Goal: Task Accomplishment & Management: Complete application form

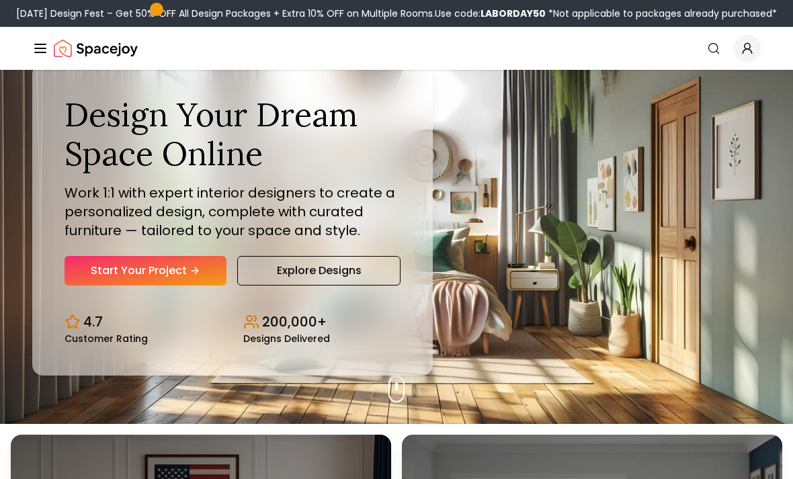
scroll to position [45, 0]
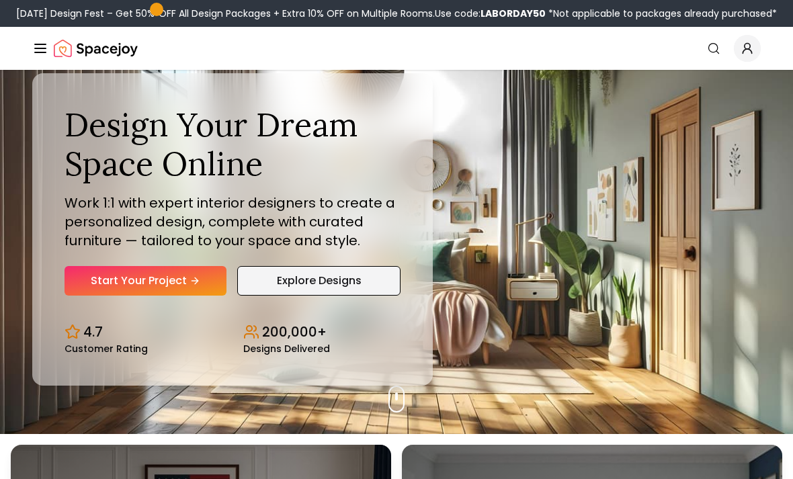
click at [263, 296] on link "Explore Designs" at bounding box center [318, 281] width 163 height 30
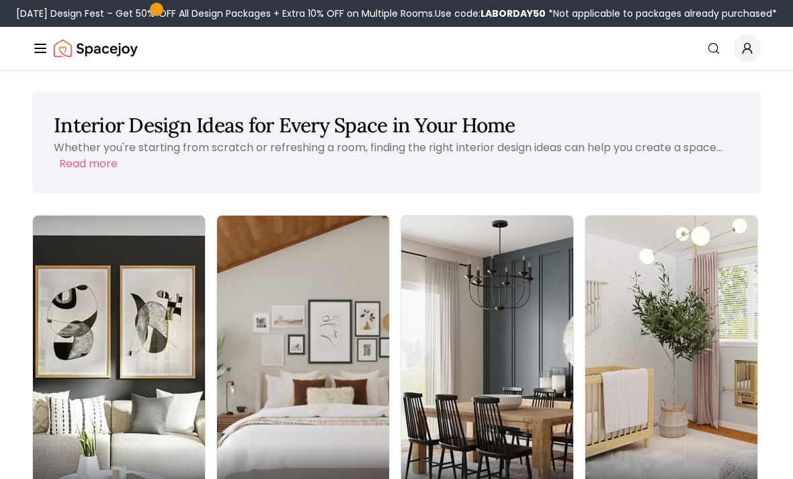
click at [217, 444] on div "Bedroom" at bounding box center [303, 481] width 172 height 75
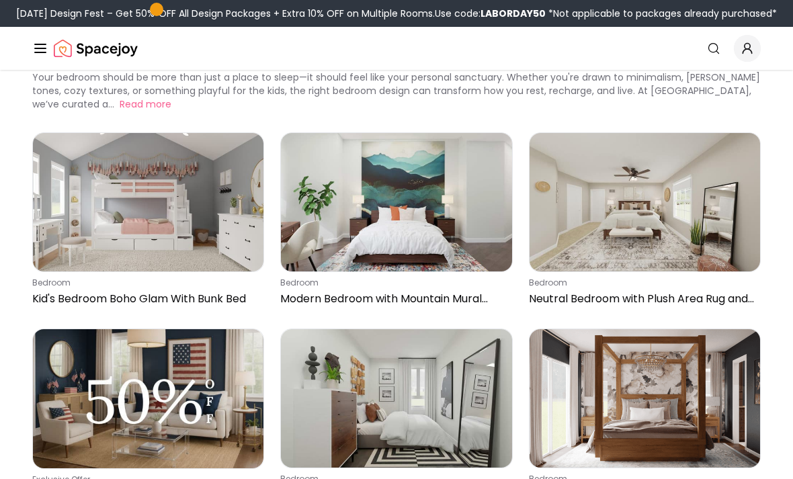
scroll to position [67, 0]
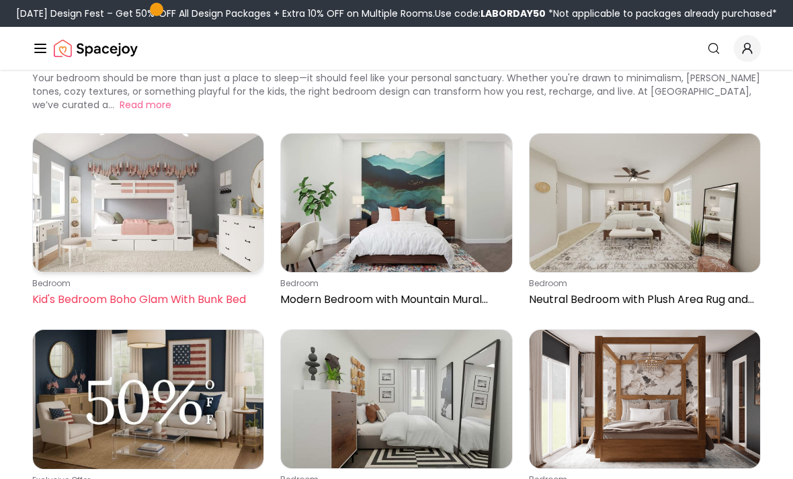
click at [67, 173] on img at bounding box center [148, 203] width 231 height 139
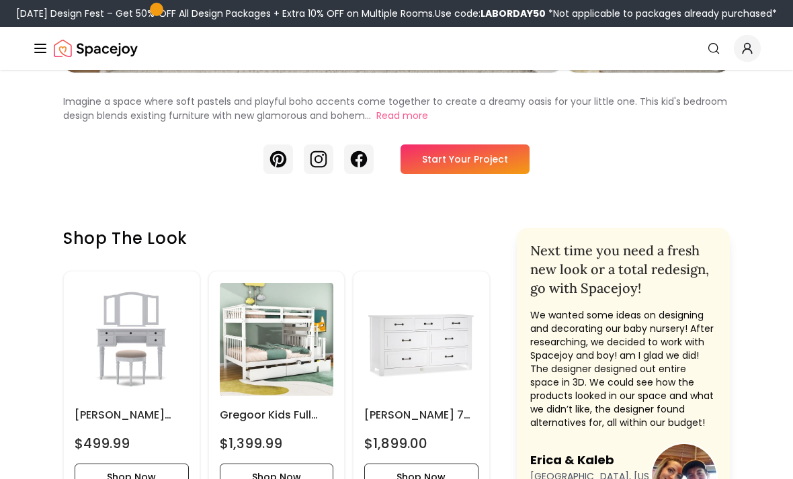
scroll to position [347, 0]
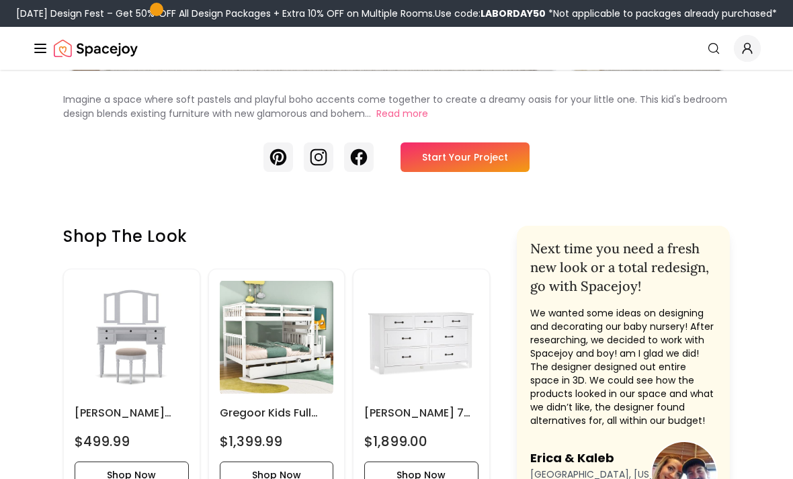
click at [508, 155] on link "Start Your Project" at bounding box center [465, 158] width 129 height 30
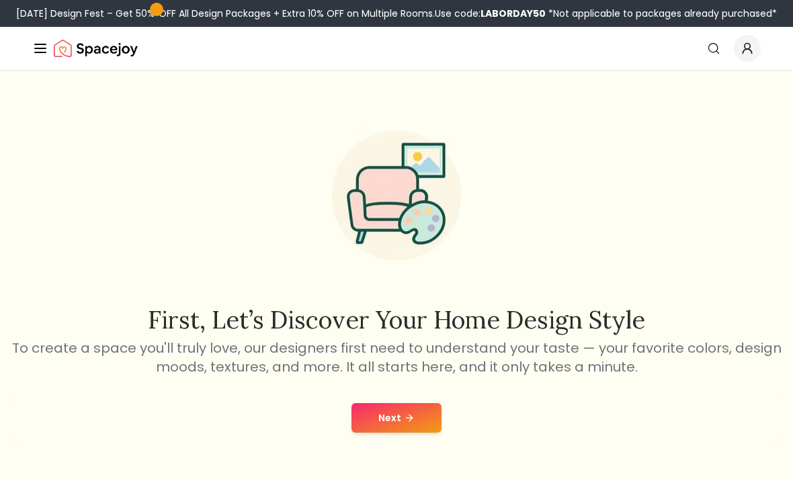
click at [420, 429] on button "Next" at bounding box center [397, 418] width 90 height 30
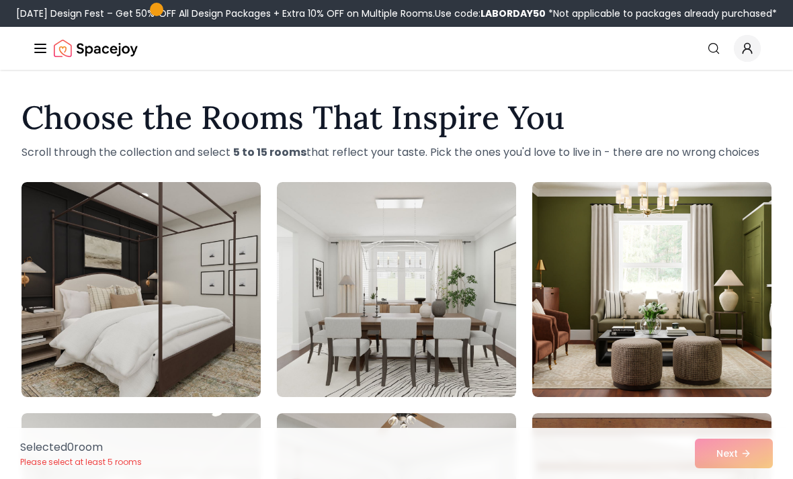
scroll to position [1, 0]
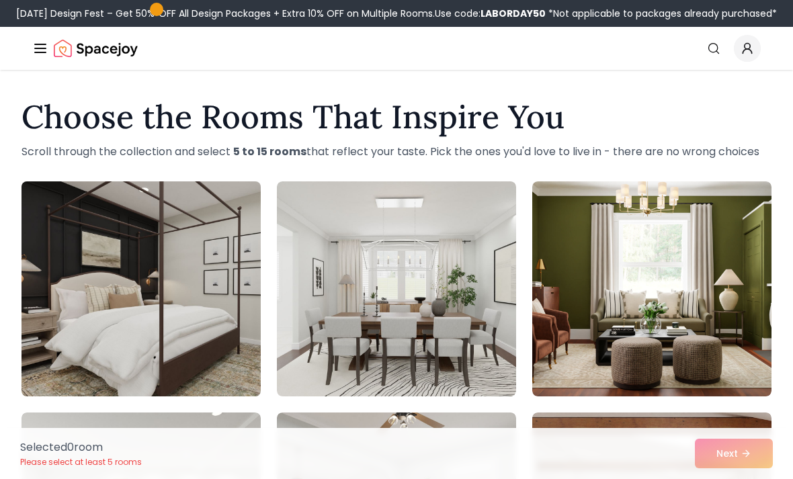
click at [151, 286] on img at bounding box center [140, 289] width 251 height 226
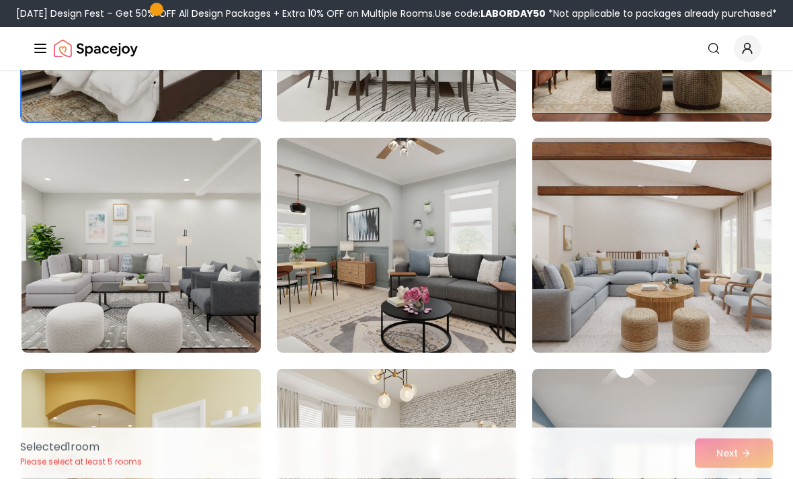
scroll to position [278, 0]
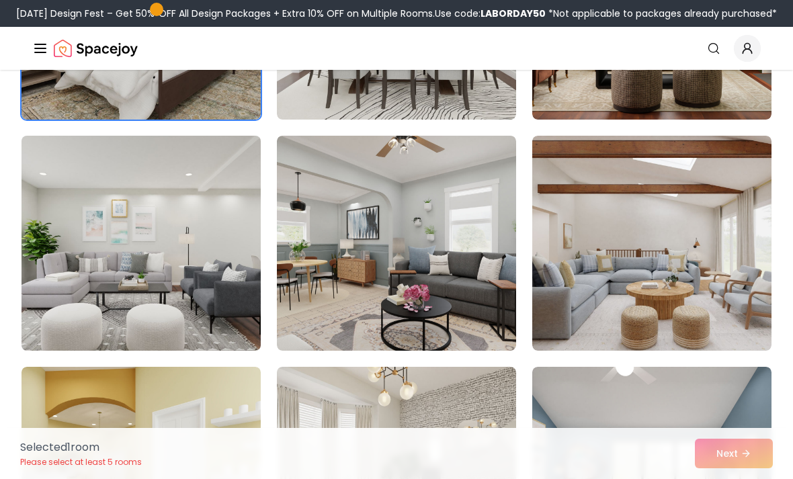
click at [100, 222] on img at bounding box center [140, 243] width 251 height 226
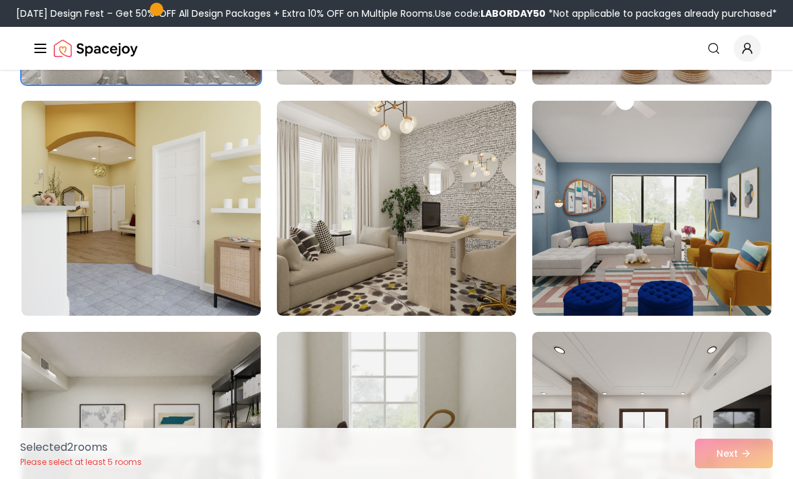
scroll to position [552, 0]
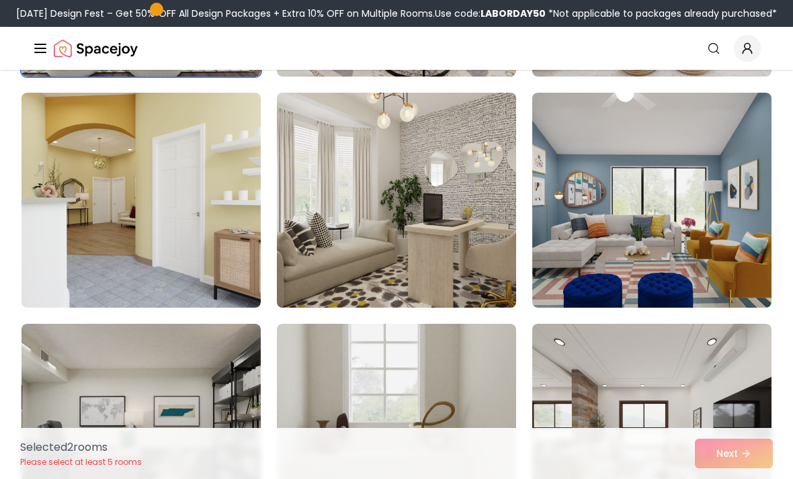
click at [379, 209] on img at bounding box center [396, 200] width 251 height 226
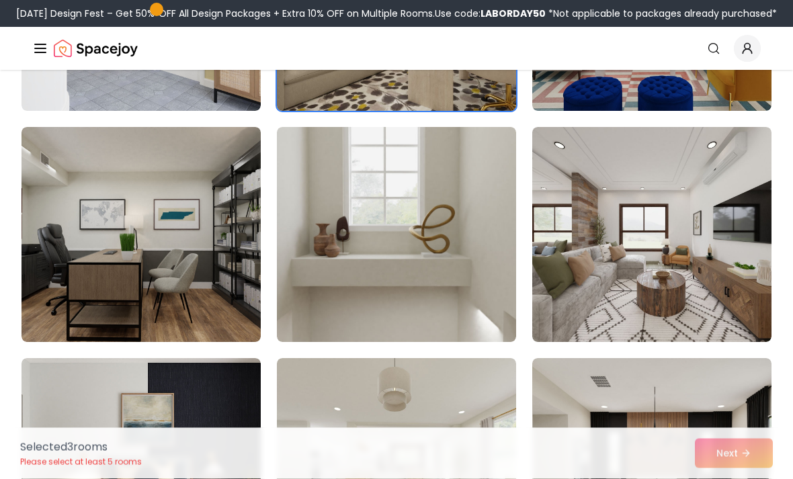
scroll to position [749, 0]
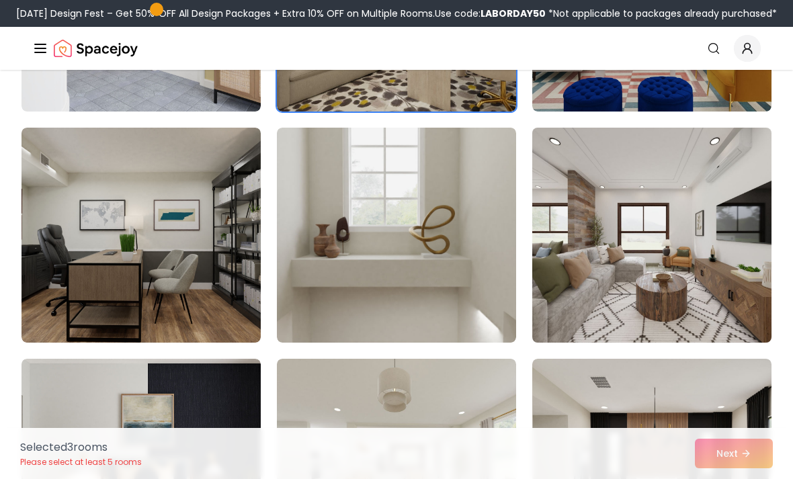
click at [707, 192] on img at bounding box center [652, 235] width 251 height 226
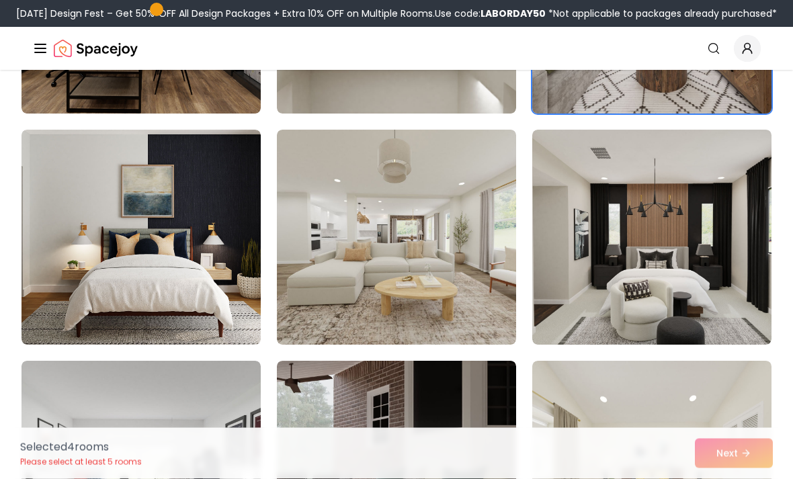
scroll to position [978, 0]
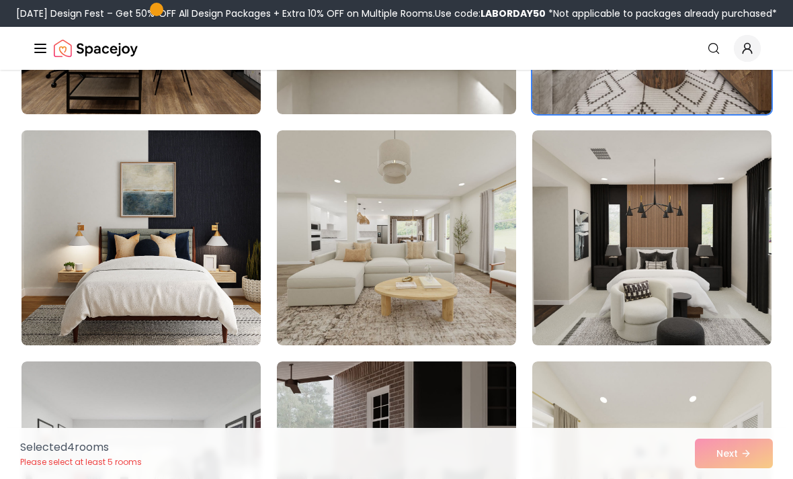
click at [177, 219] on img at bounding box center [140, 238] width 251 height 226
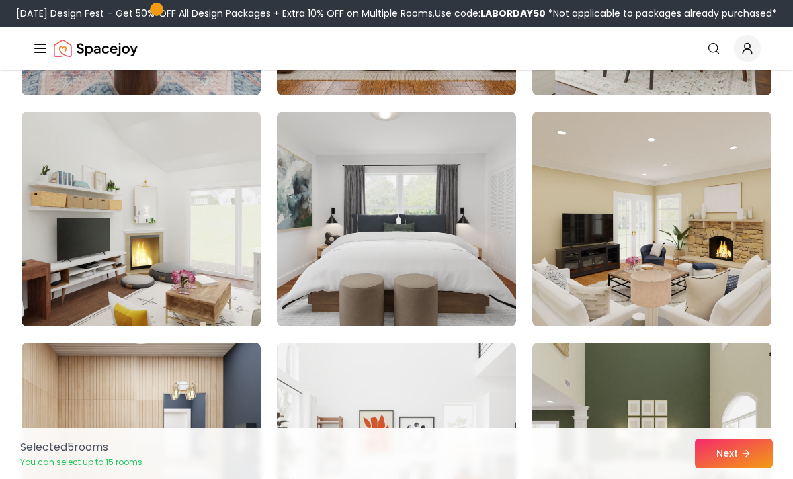
scroll to position [1925, 0]
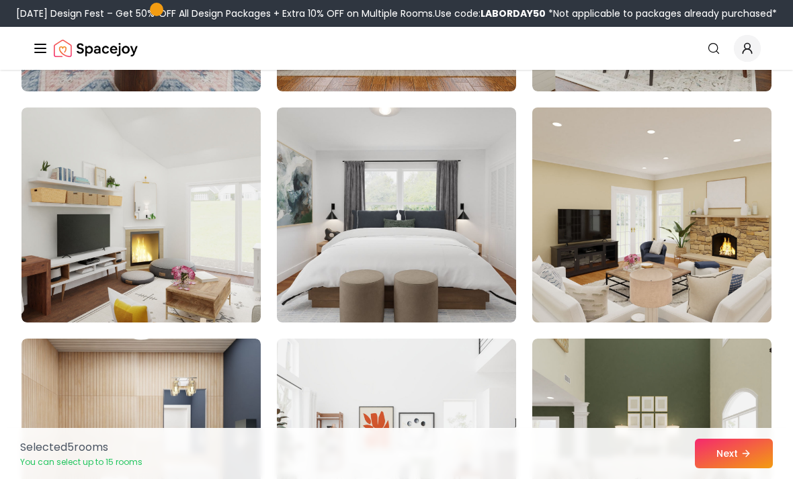
click at [718, 208] on img at bounding box center [652, 215] width 251 height 226
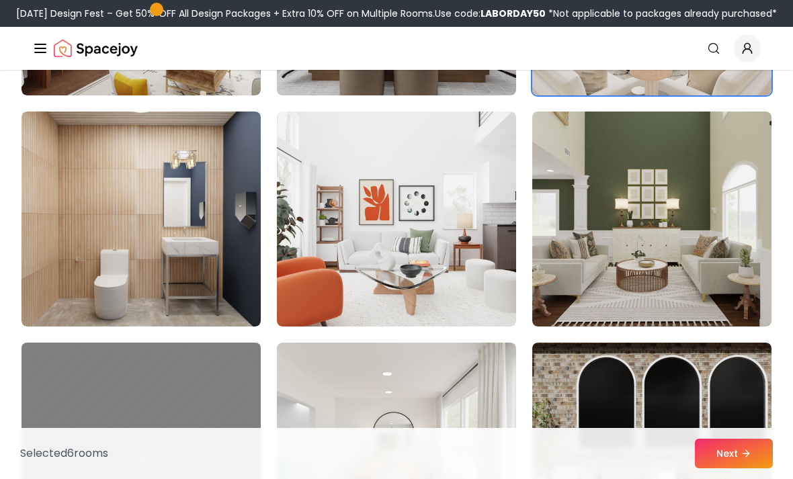
scroll to position [2155, 0]
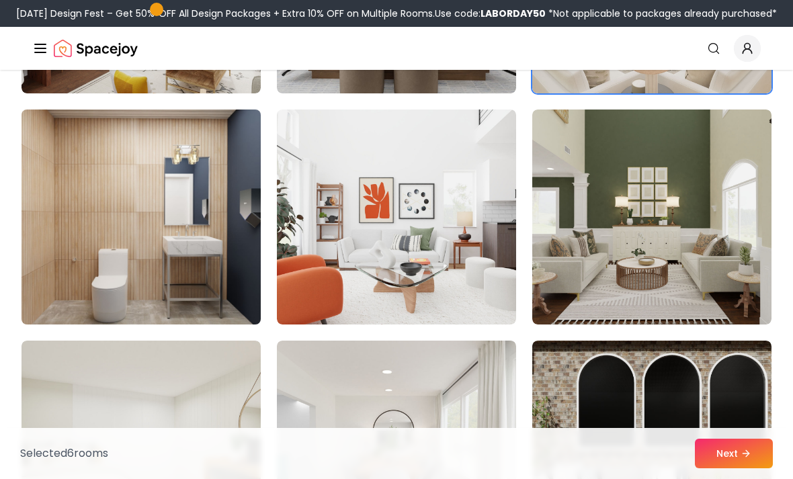
click at [156, 271] on img at bounding box center [140, 217] width 251 height 226
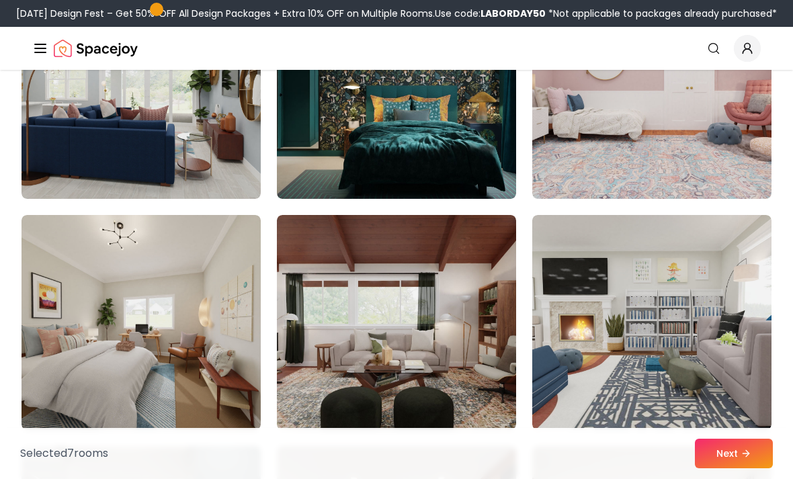
scroll to position [3002, 0]
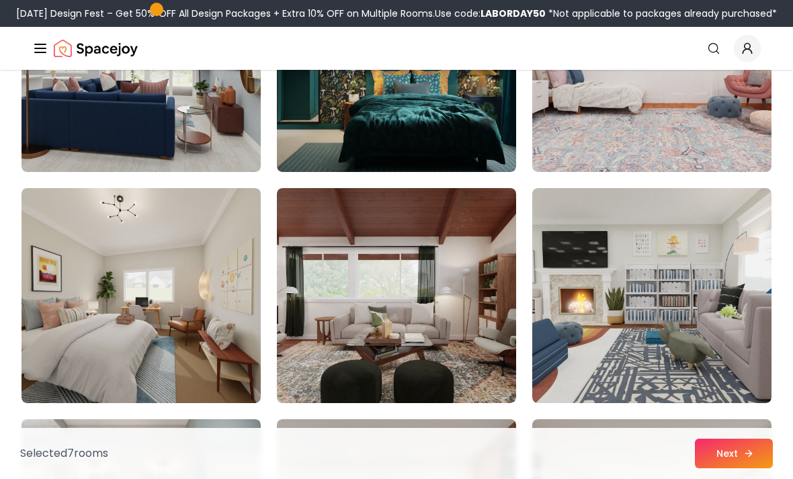
click at [743, 469] on button "Next" at bounding box center [734, 454] width 78 height 30
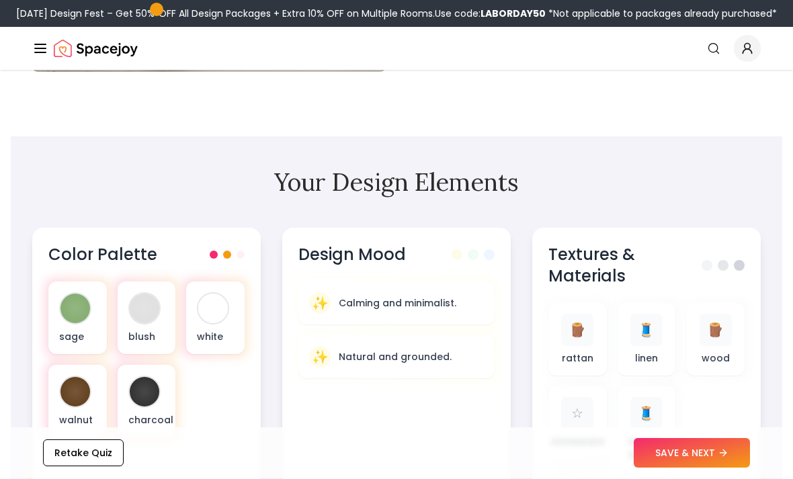
scroll to position [326, 0]
click at [723, 454] on icon at bounding box center [726, 454] width 6 height 0
